Goal: Check status: Check status

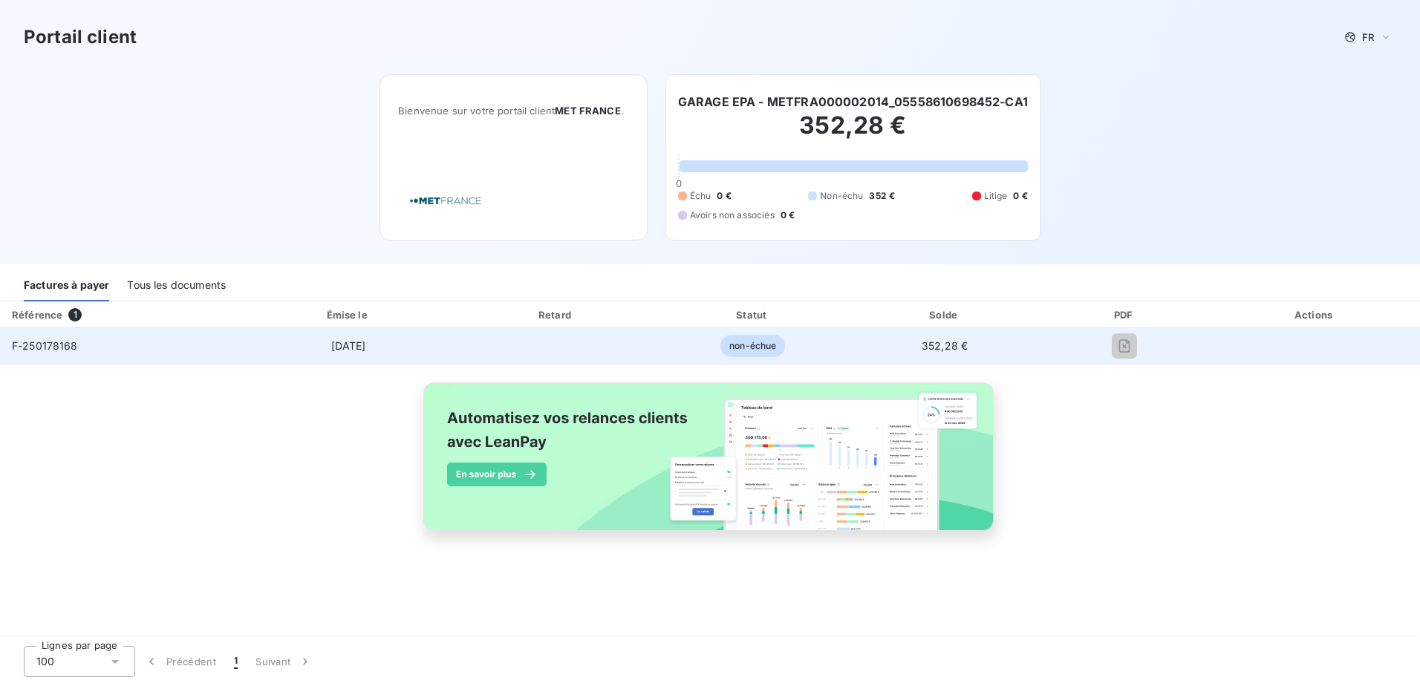
click at [672, 350] on td "non-échue" at bounding box center [753, 346] width 195 height 36
click at [1281, 357] on td at bounding box center [1315, 346] width 210 height 36
click at [42, 348] on span "F-250178168" at bounding box center [45, 346] width 66 height 13
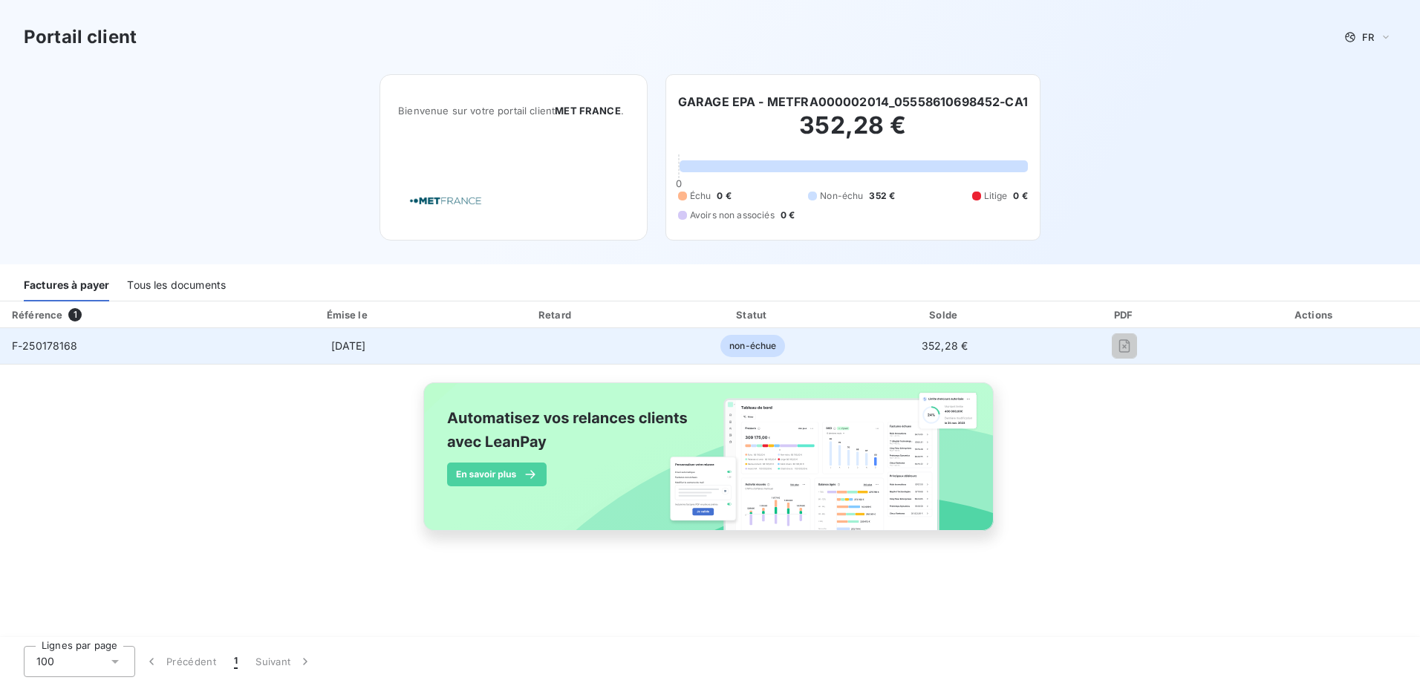
click at [160, 350] on td "F-250178168" at bounding box center [120, 346] width 240 height 36
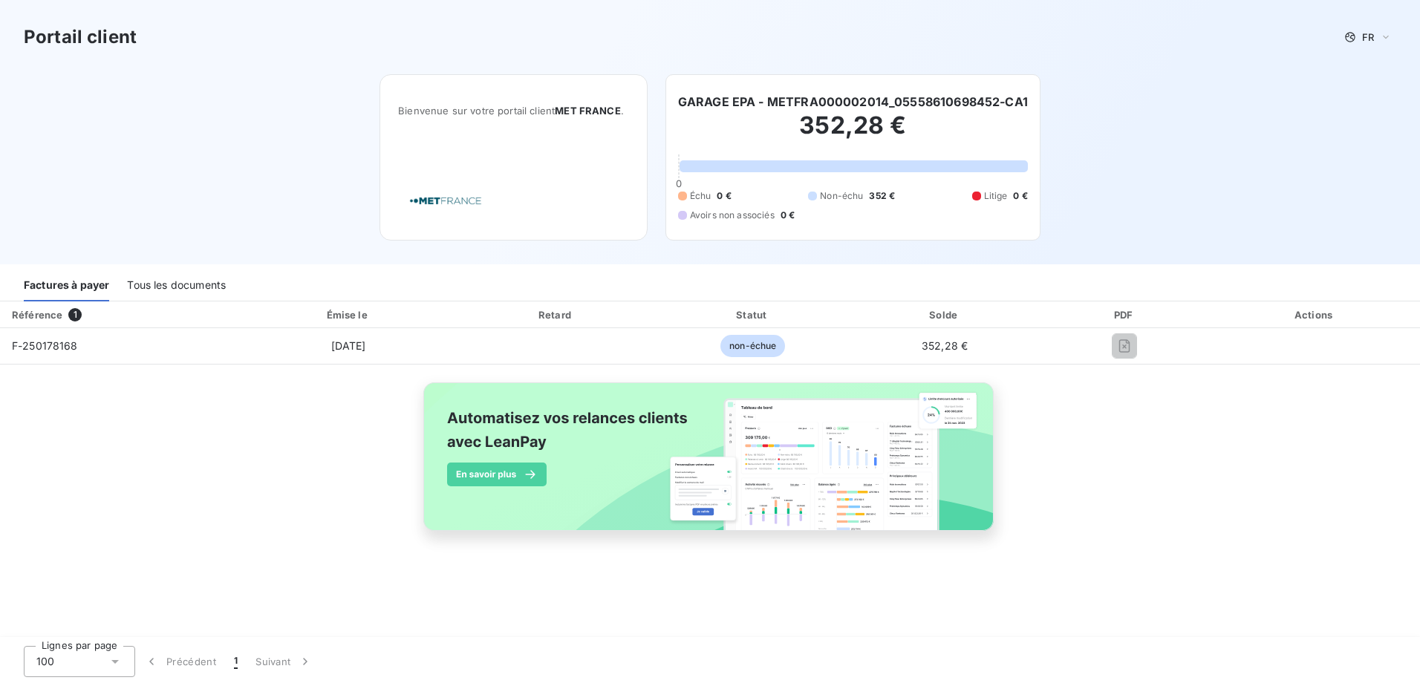
click at [1189, 435] on div "Référence 1 Émise le Retard Statut Solde PDF Actions F-250178168 [DATE] non-éch…" at bounding box center [710, 434] width 1420 height 264
click at [215, 285] on div "Tous les documents" at bounding box center [176, 285] width 99 height 31
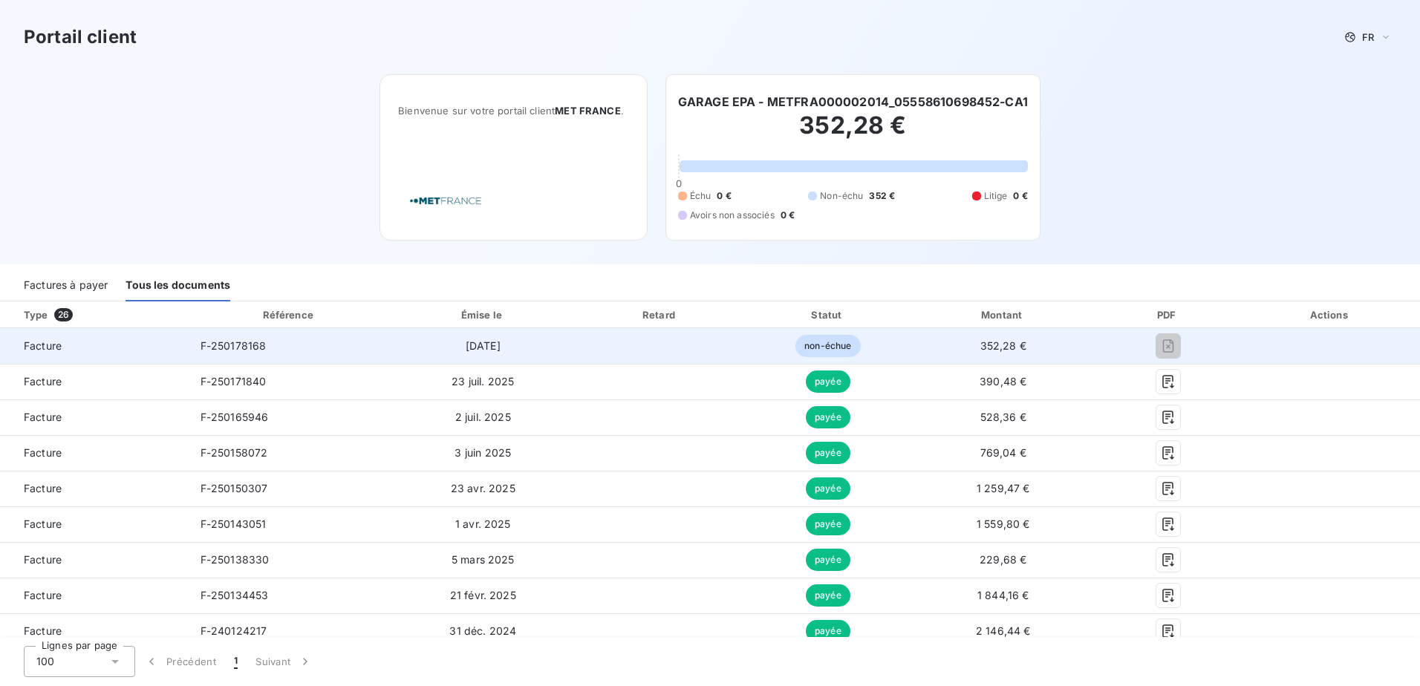
click at [734, 339] on td at bounding box center [661, 346] width 170 height 36
